Goal: Entertainment & Leisure: Consume media (video, audio)

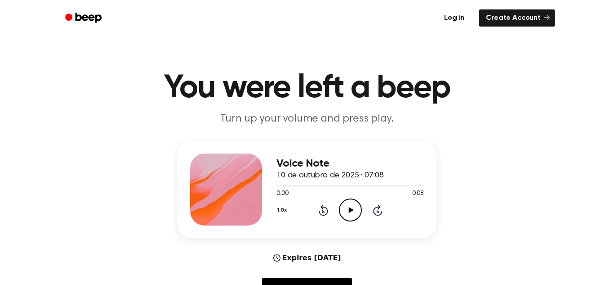
click at [353, 211] on icon "Play Audio" at bounding box center [350, 209] width 23 height 23
click at [347, 210] on icon "Play Audio" at bounding box center [350, 209] width 23 height 23
click at [341, 215] on icon "Play Audio" at bounding box center [350, 209] width 23 height 23
click at [355, 206] on icon "Pause Audio" at bounding box center [350, 209] width 23 height 23
click at [285, 206] on button "1.0x" at bounding box center [283, 209] width 13 height 15
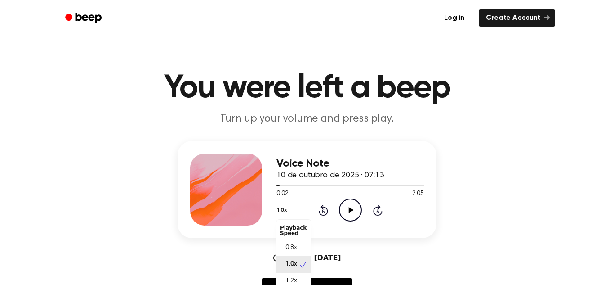
scroll to position [4, 0]
click at [300, 278] on div "1.2x" at bounding box center [294, 277] width 35 height 17
click at [345, 212] on icon "Play Audio" at bounding box center [350, 209] width 23 height 23
